Goal: Information Seeking & Learning: Learn about a topic

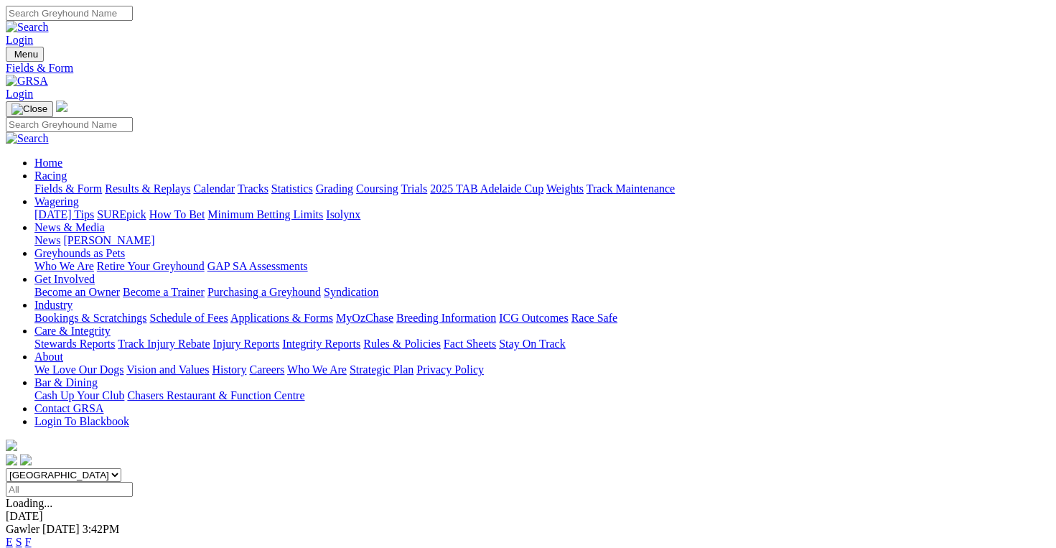
click at [48, 75] on img at bounding box center [27, 81] width 42 height 13
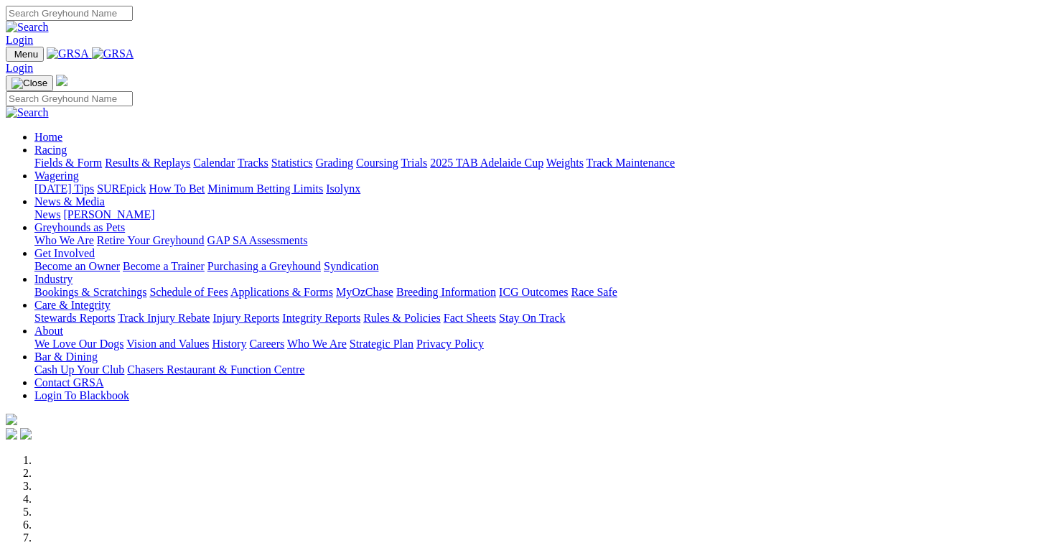
scroll to position [78, 0]
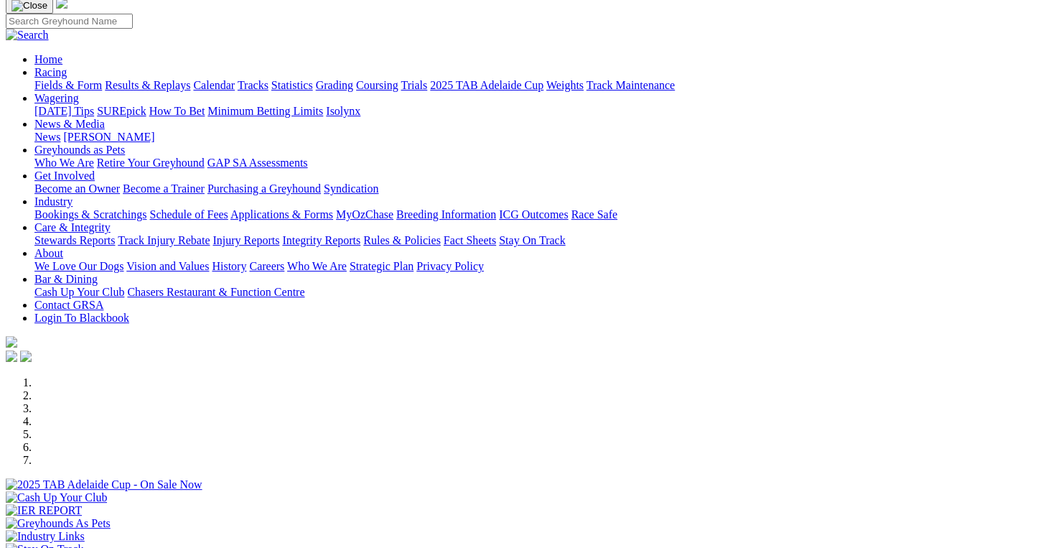
click at [784, 543] on div at bounding box center [528, 543] width 1045 height 0
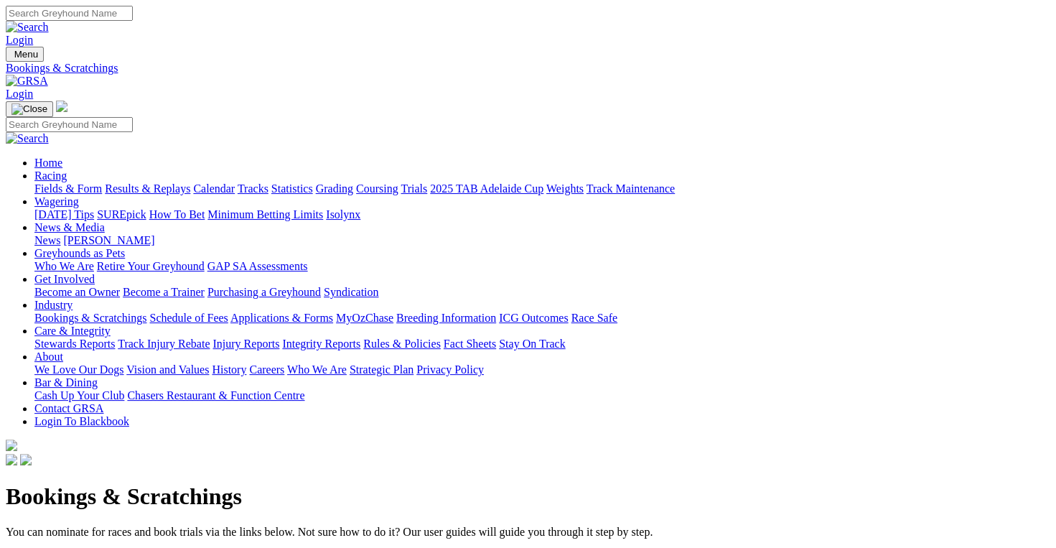
scroll to position [215, 0]
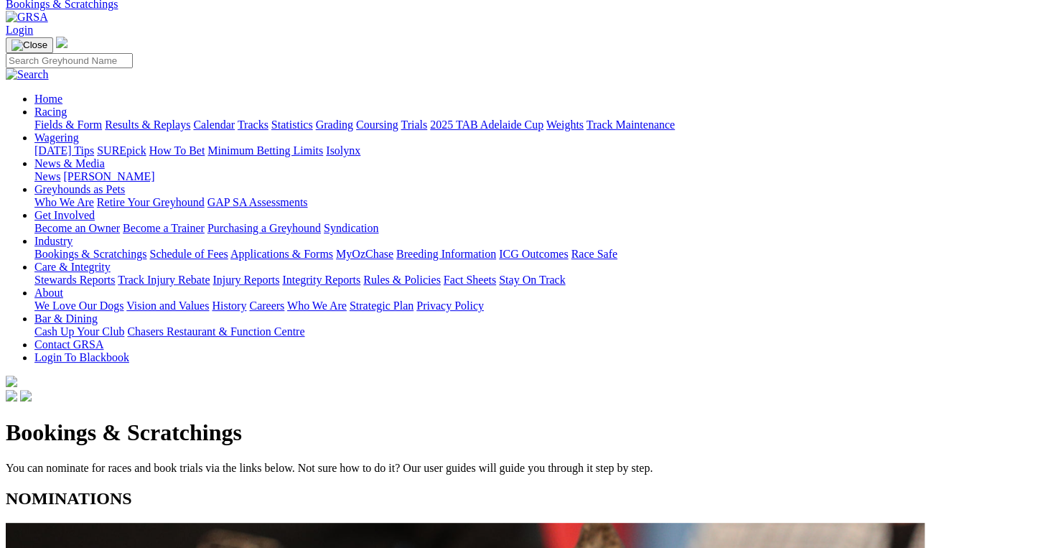
scroll to position [0, 0]
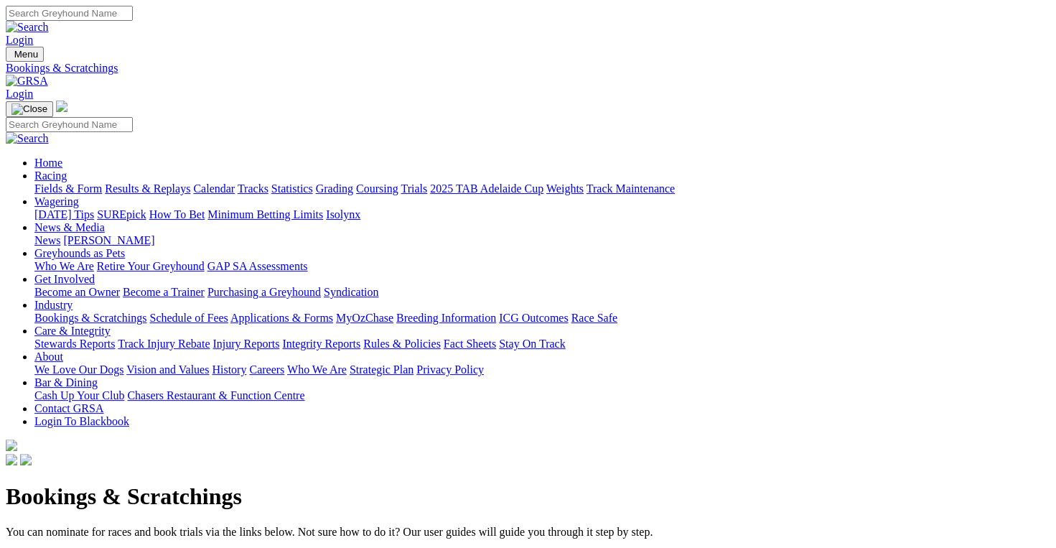
click at [48, 75] on img at bounding box center [27, 81] width 42 height 13
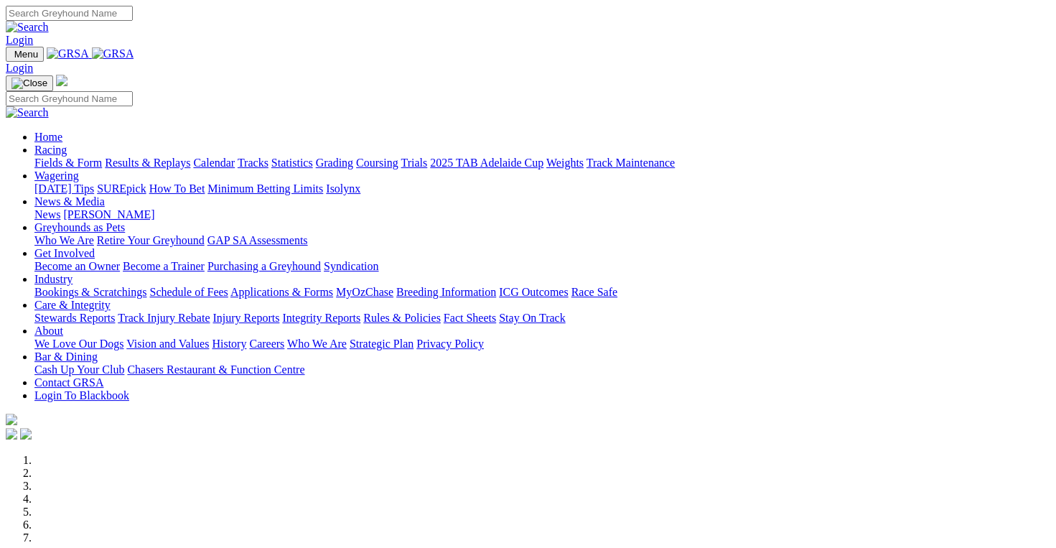
click at [235, 157] on link "Calendar" at bounding box center [214, 163] width 42 height 12
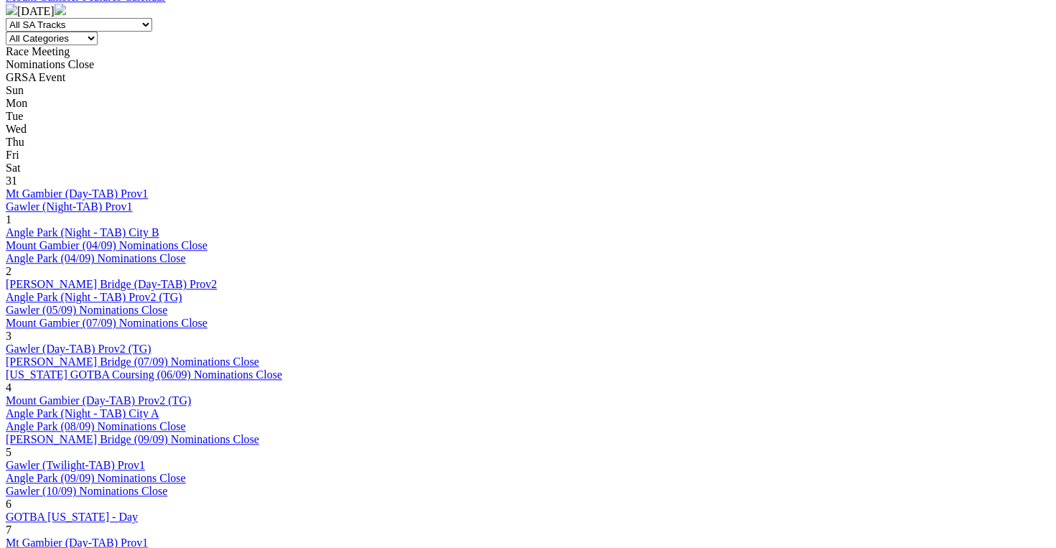
scroll to position [646, 0]
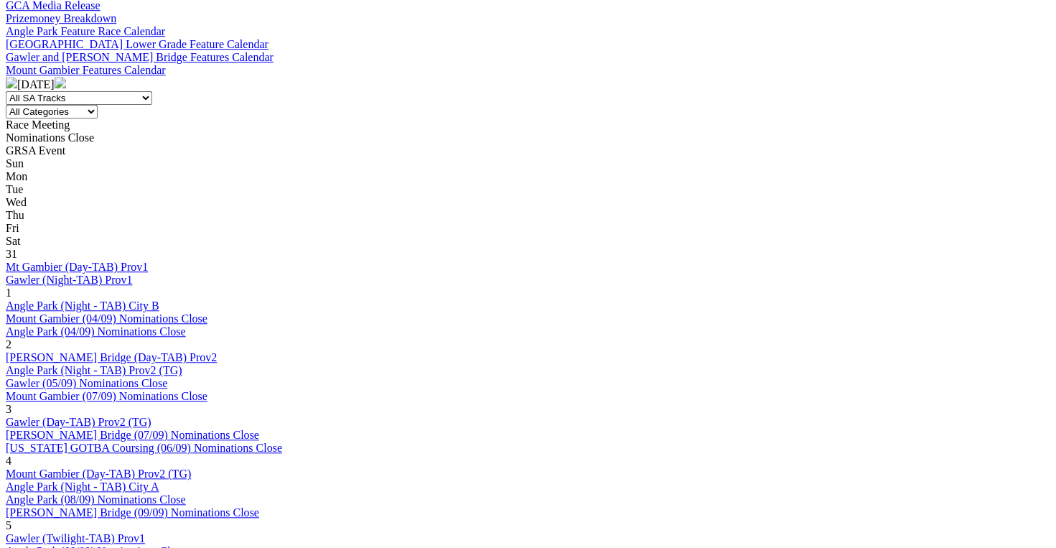
scroll to position [575, 0]
